Goal: Transaction & Acquisition: Purchase product/service

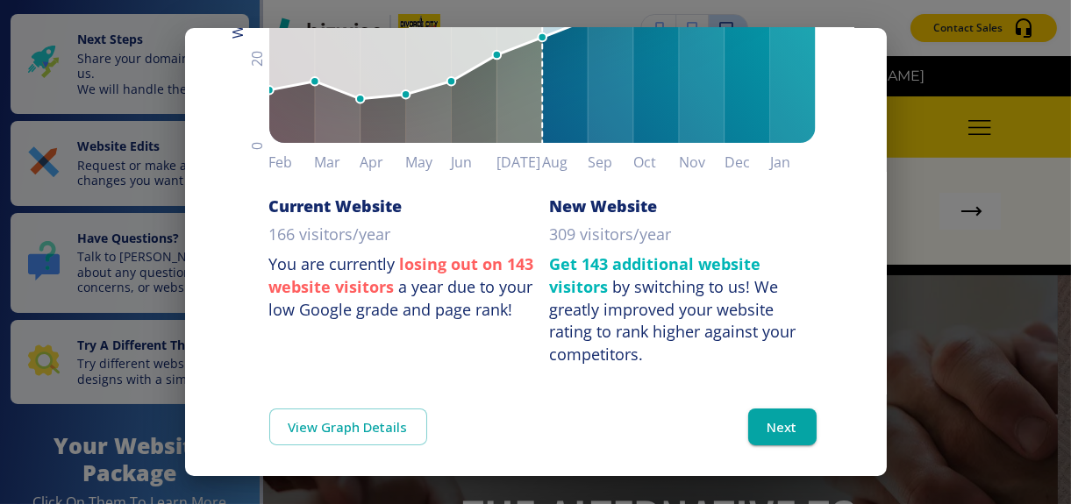
scroll to position [342, 0]
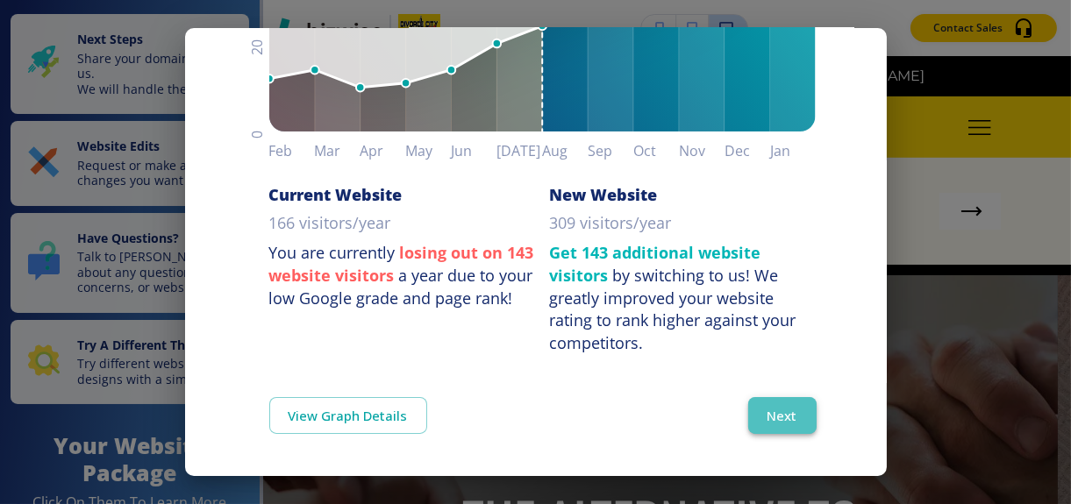
click at [765, 411] on button "Next" at bounding box center [782, 415] width 68 height 37
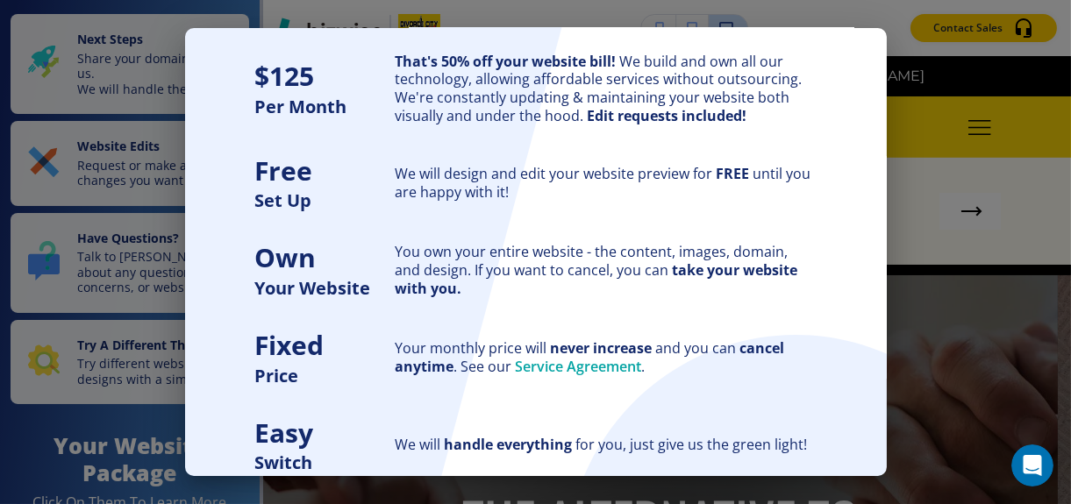
scroll to position [215, 0]
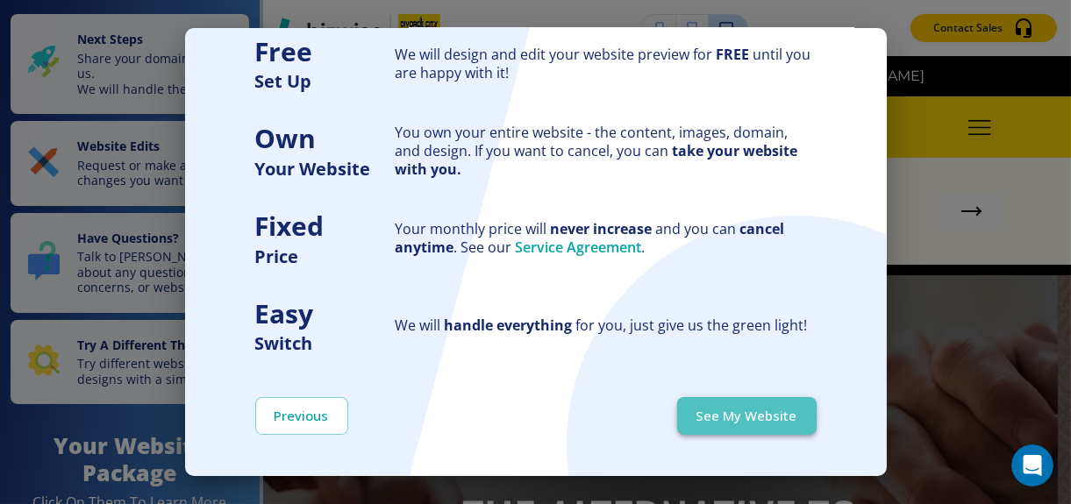
click at [732, 412] on button "See My Website" at bounding box center [746, 415] width 139 height 37
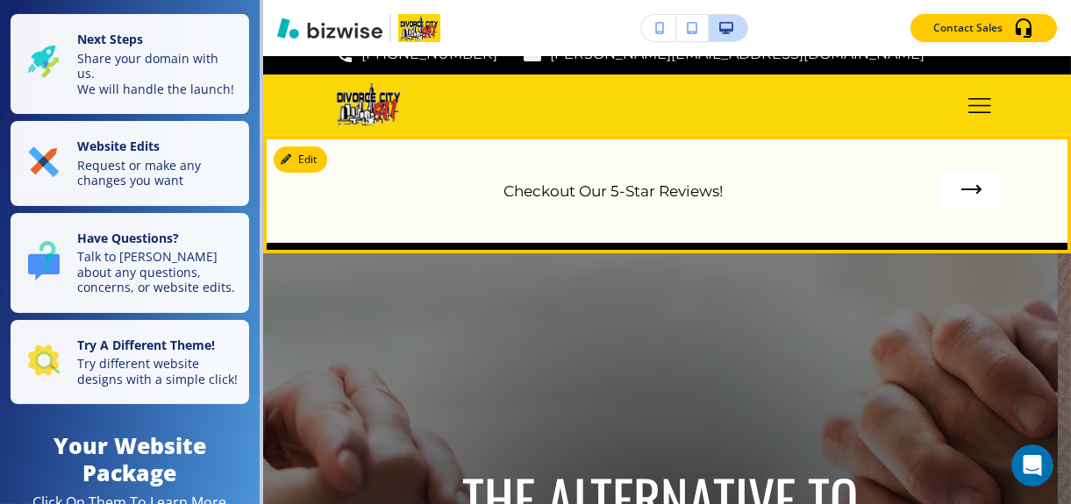
scroll to position [0, 0]
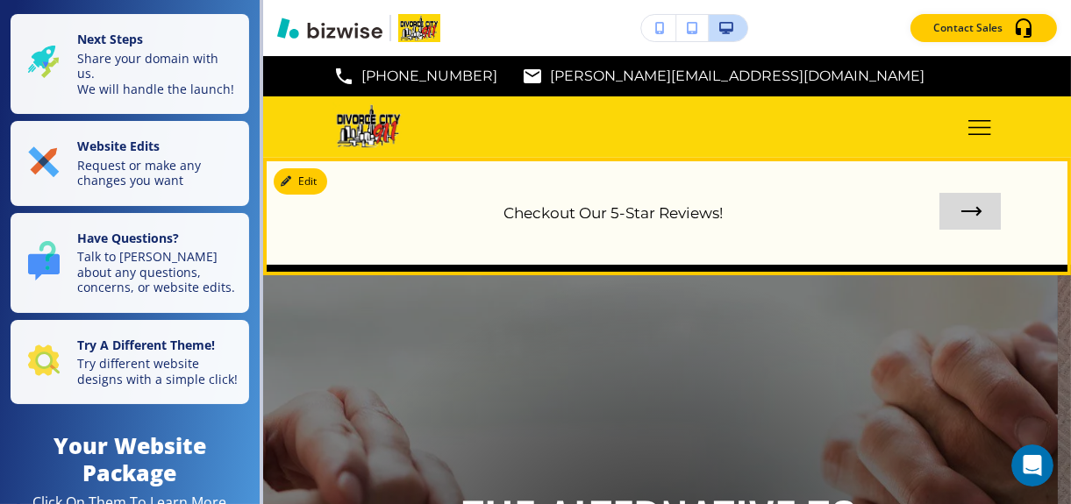
click at [959, 209] on link at bounding box center [969, 211] width 61 height 37
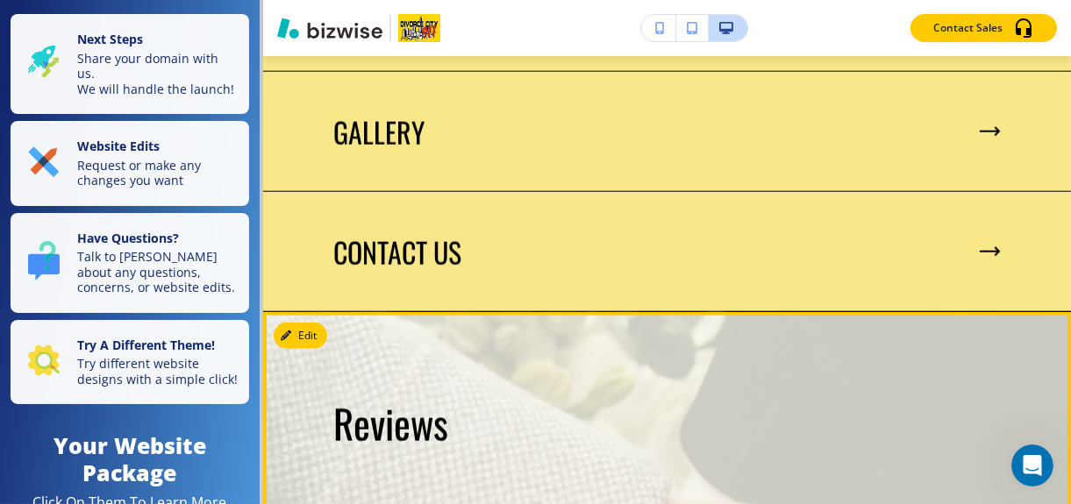
scroll to position [2942, 0]
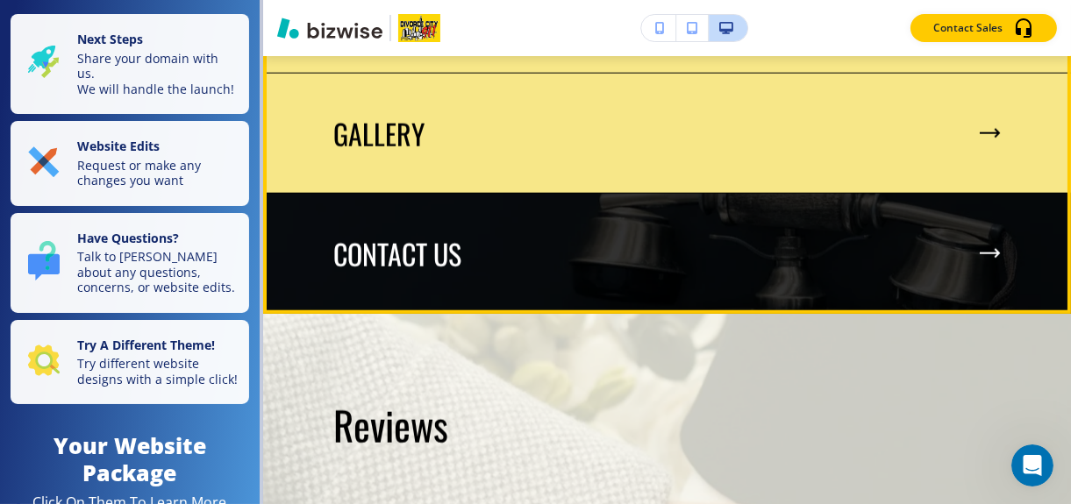
click at [973, 242] on div "CONTACT US" at bounding box center [666, 254] width 667 height 33
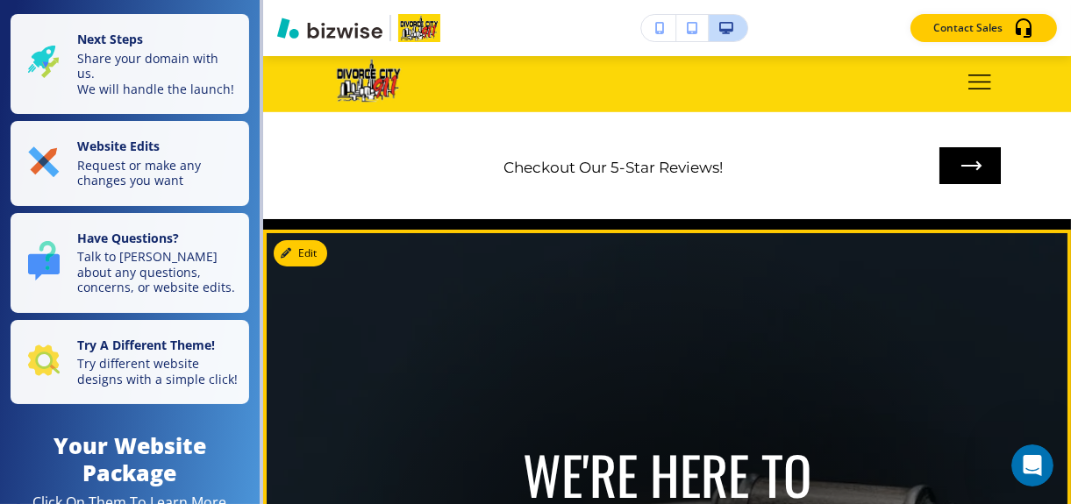
scroll to position [0, 0]
